Goal: Task Accomplishment & Management: Use online tool/utility

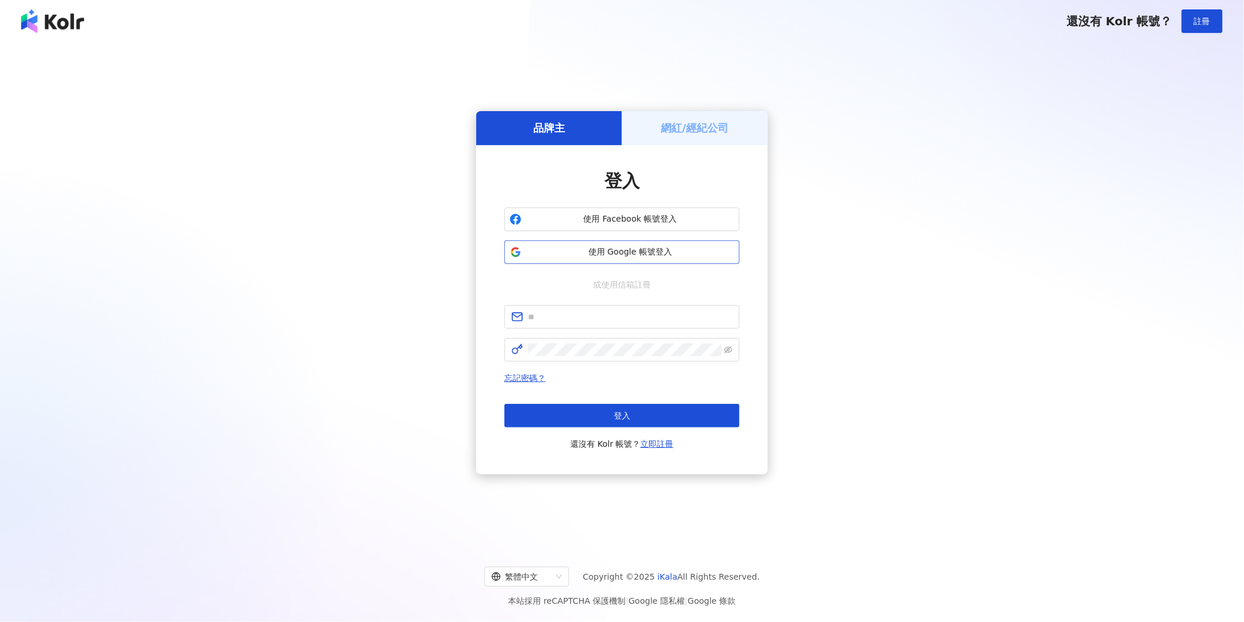
click at [530, 255] on span "使用 Google 帳號登入" at bounding box center [630, 252] width 208 height 12
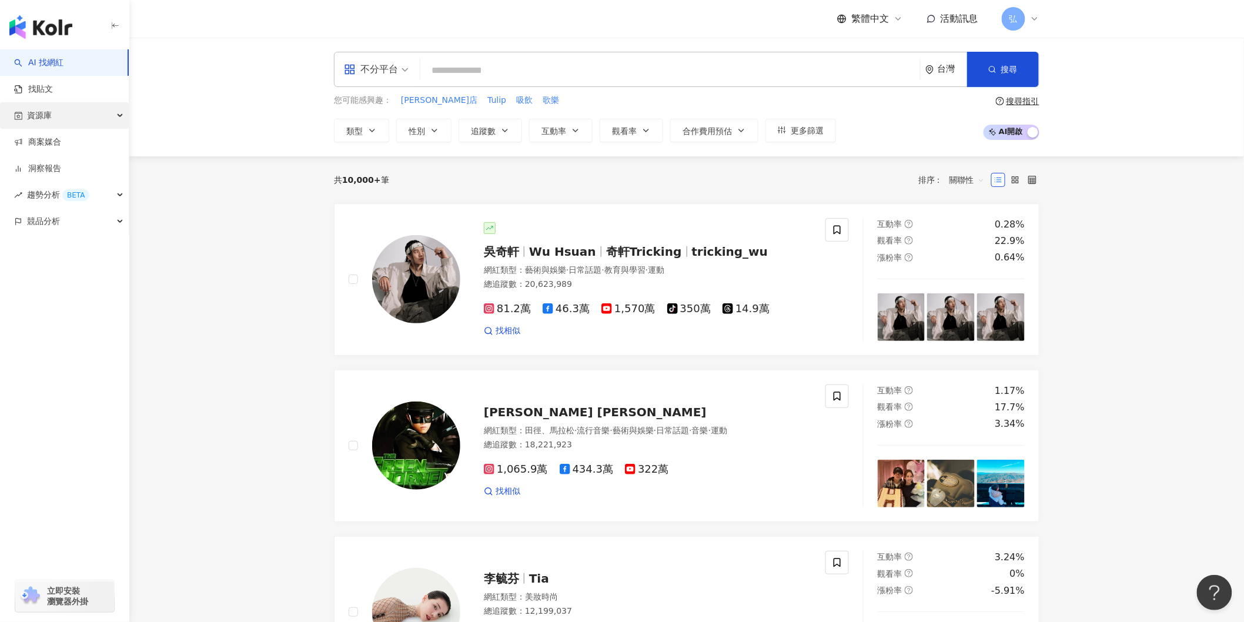
click at [71, 109] on div "資源庫" at bounding box center [64, 115] width 129 height 26
click at [55, 139] on link "網紅管理" at bounding box center [44, 142] width 33 height 12
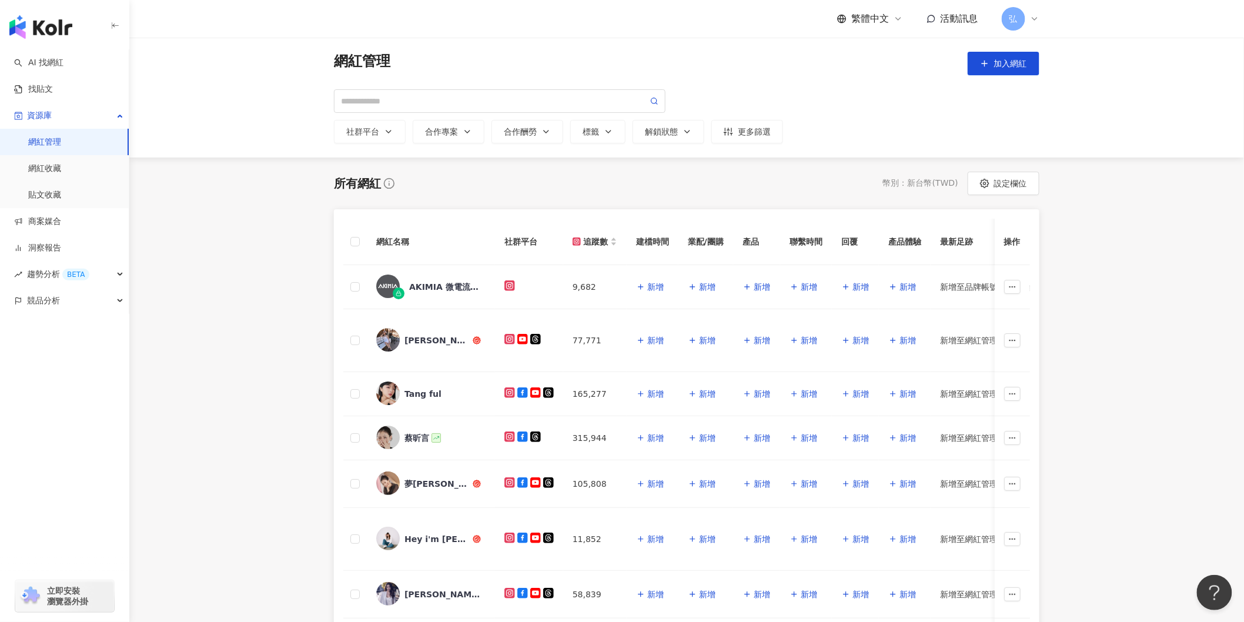
click at [167, 267] on main "網紅管理 加入網紅 社群平台 合作專案 合作酬勞 標籤 解鎖狀態 更多篩選 所有網紅 幣別 ： 新台幣 ( TWD ) 設定欄位 網紅名稱 社群平台 追蹤數 …" at bounding box center [686, 480] width 1114 height 885
click at [289, 277] on main "網紅管理 加入網紅 社群平台 合作專案 合作酬勞 標籤 解鎖狀態 更多篩選 所有網紅 幣別 ： 新台幣 ( TWD ) 設定欄位 網紅名稱 社群平台 追蹤數 …" at bounding box center [686, 480] width 1114 height 885
